Goal: Unclear

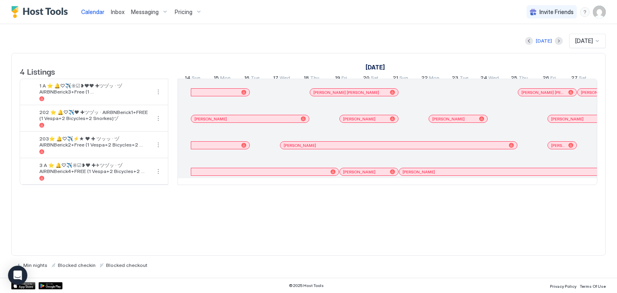
scroll to position [0, 447]
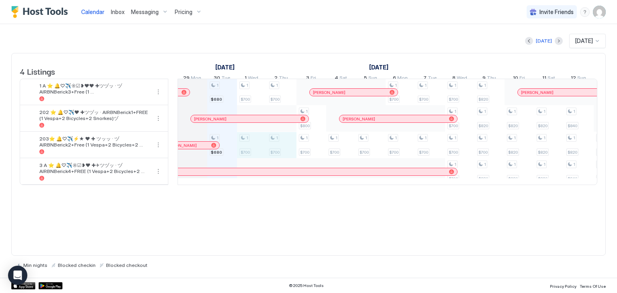
drag, startPoint x: 244, startPoint y: 155, endPoint x: 275, endPoint y: 156, distance: 31.0
click at [275, 156] on div "1 $680 1 $680 1 $700 1 $700 1 $700 1 $700 1 $800 1 $700 1 $700 1 $700 1 $700 1 …" at bounding box center [534, 132] width 1606 height 106
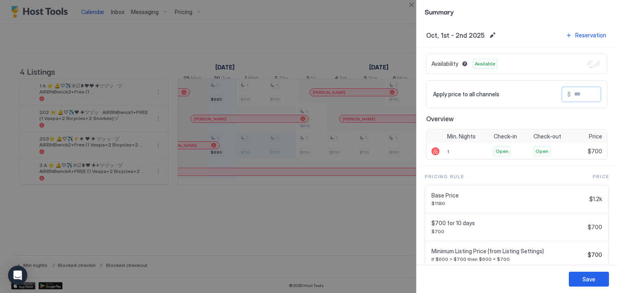
click at [574, 92] on input "Input Field" at bounding box center [603, 95] width 64 height 14
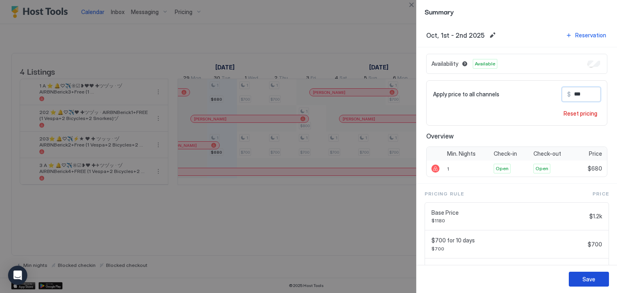
type input "***"
click at [591, 283] on div "Save" at bounding box center [589, 279] width 13 height 8
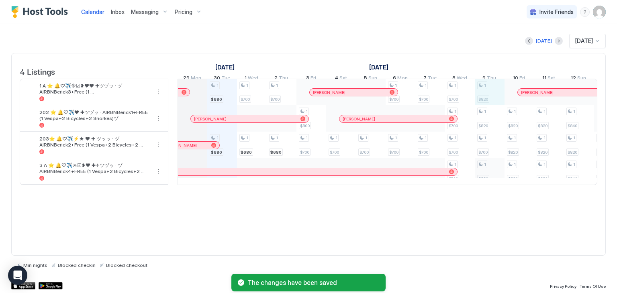
drag, startPoint x: 488, startPoint y: 96, endPoint x: 489, endPoint y: 177, distance: 81.2
click at [489, 177] on div "1 $820 1 $820 1 $700 1 $820" at bounding box center [490, 132] width 30 height 106
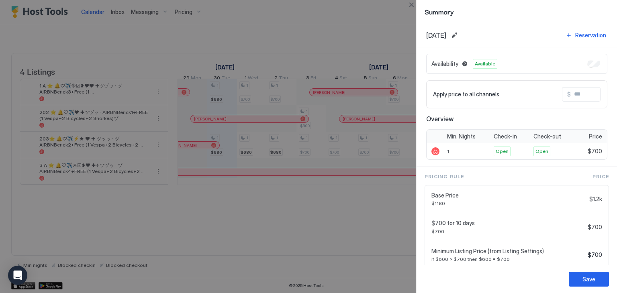
click at [380, 26] on div at bounding box center [308, 146] width 617 height 293
click at [412, 6] on button "Close" at bounding box center [412, 5] width 10 height 10
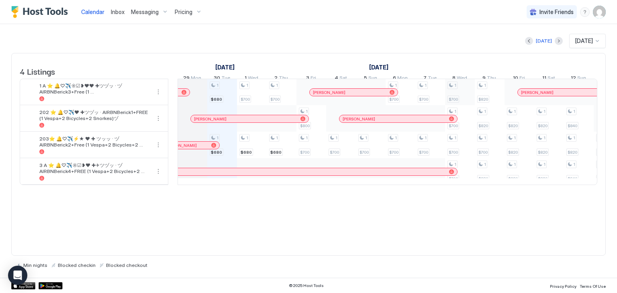
click at [465, 92] on div "1 $680 1 $680 1 $700 1 $680 1 $700 1 $680 1 $800 1 $700 1 $700 1 $700 1 $700 1 …" at bounding box center [534, 132] width 1606 height 106
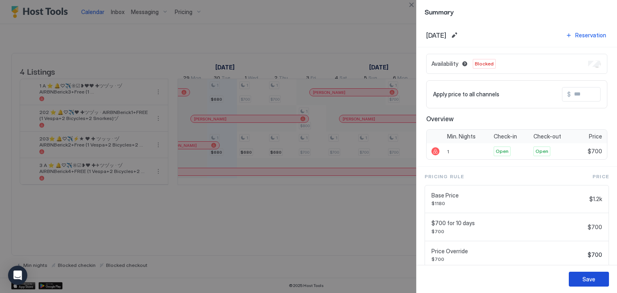
click at [586, 281] on div "Save" at bounding box center [589, 279] width 13 height 8
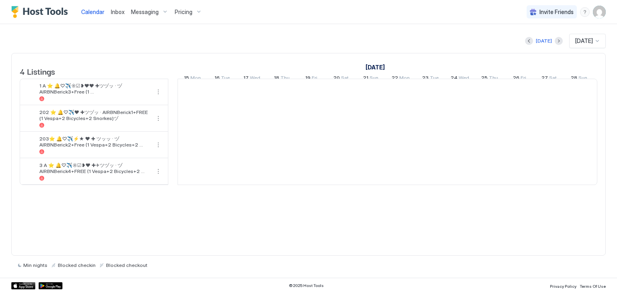
scroll to position [0, 447]
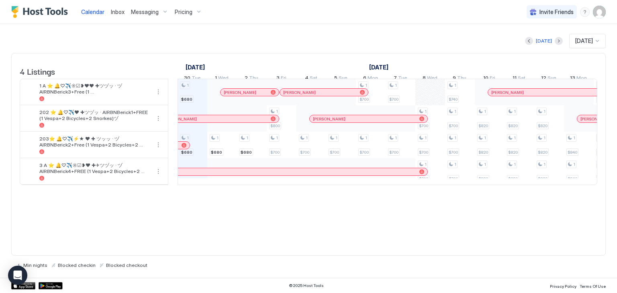
click at [190, 100] on div "1 $680 1 $680 1 $680 1 $680 1 $800 1 $700 1 $700 1 $700 1 $700 1 $700 1 $700 1 …" at bounding box center [534, 132] width 1606 height 106
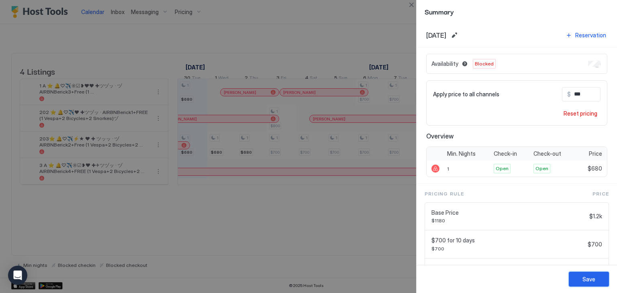
click at [585, 278] on div "Save" at bounding box center [589, 279] width 13 height 8
